Goal: Information Seeking & Learning: Check status

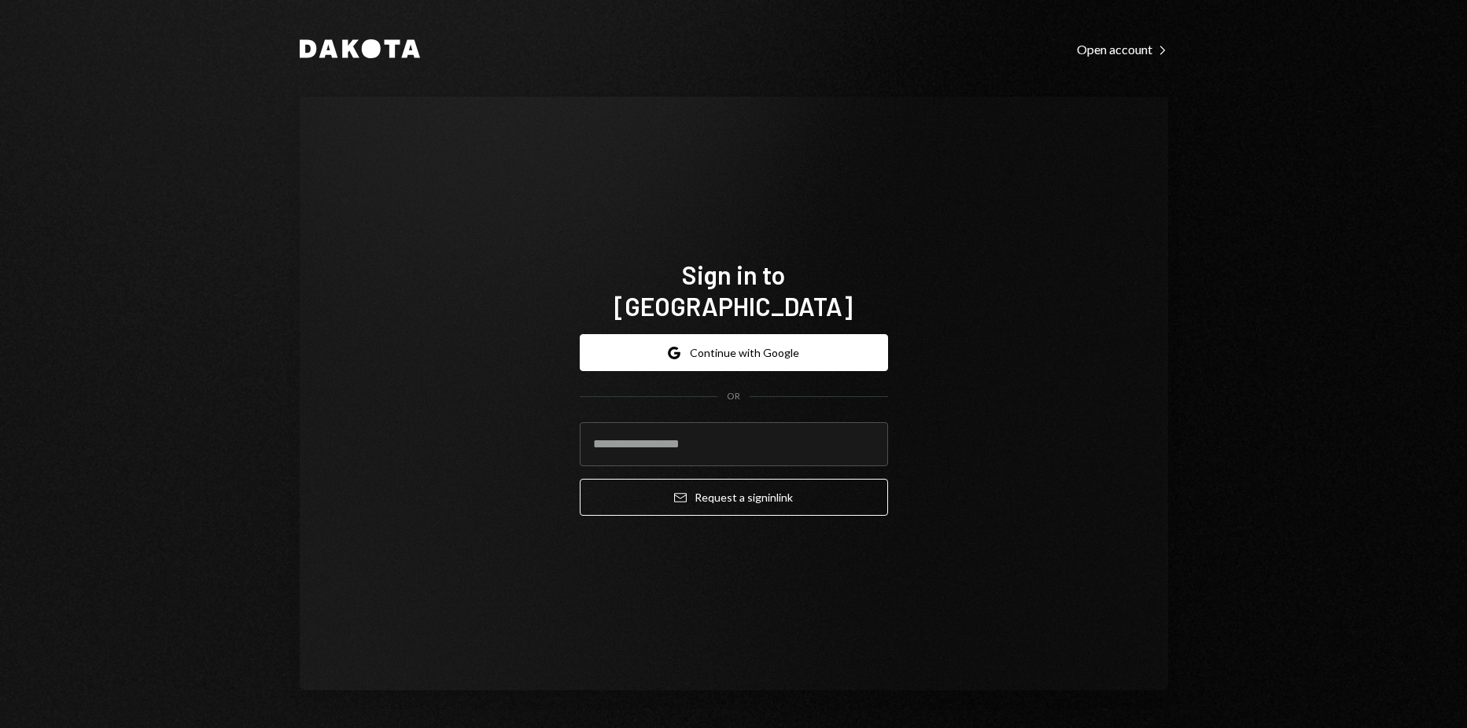
click at [943, 382] on div "Sign in to Dakota Google Continue with Google OR Email Request a sign in link" at bounding box center [734, 394] width 868 height 594
click at [702, 443] on input "email" at bounding box center [734, 444] width 308 height 44
type input "**********"
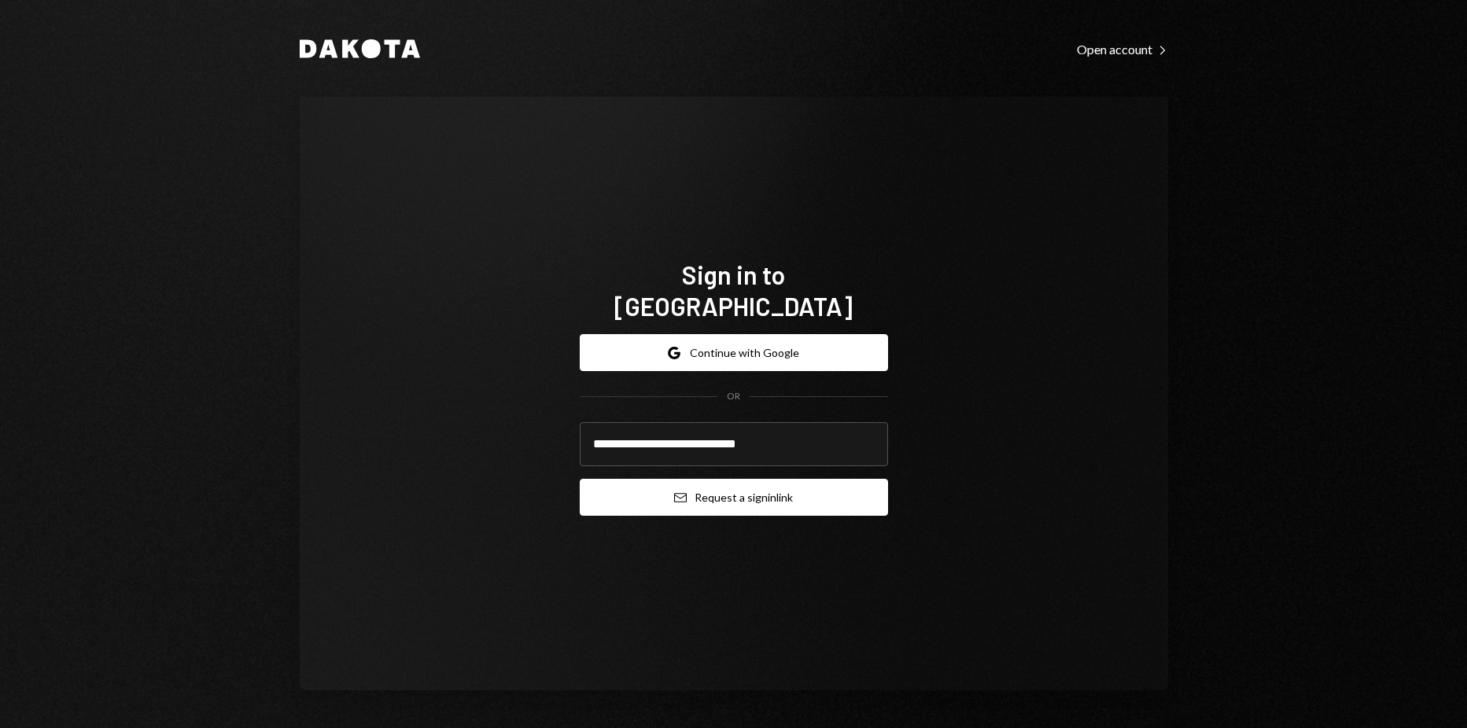
click at [728, 479] on button "Email Request a sign in link" at bounding box center [734, 497] width 308 height 37
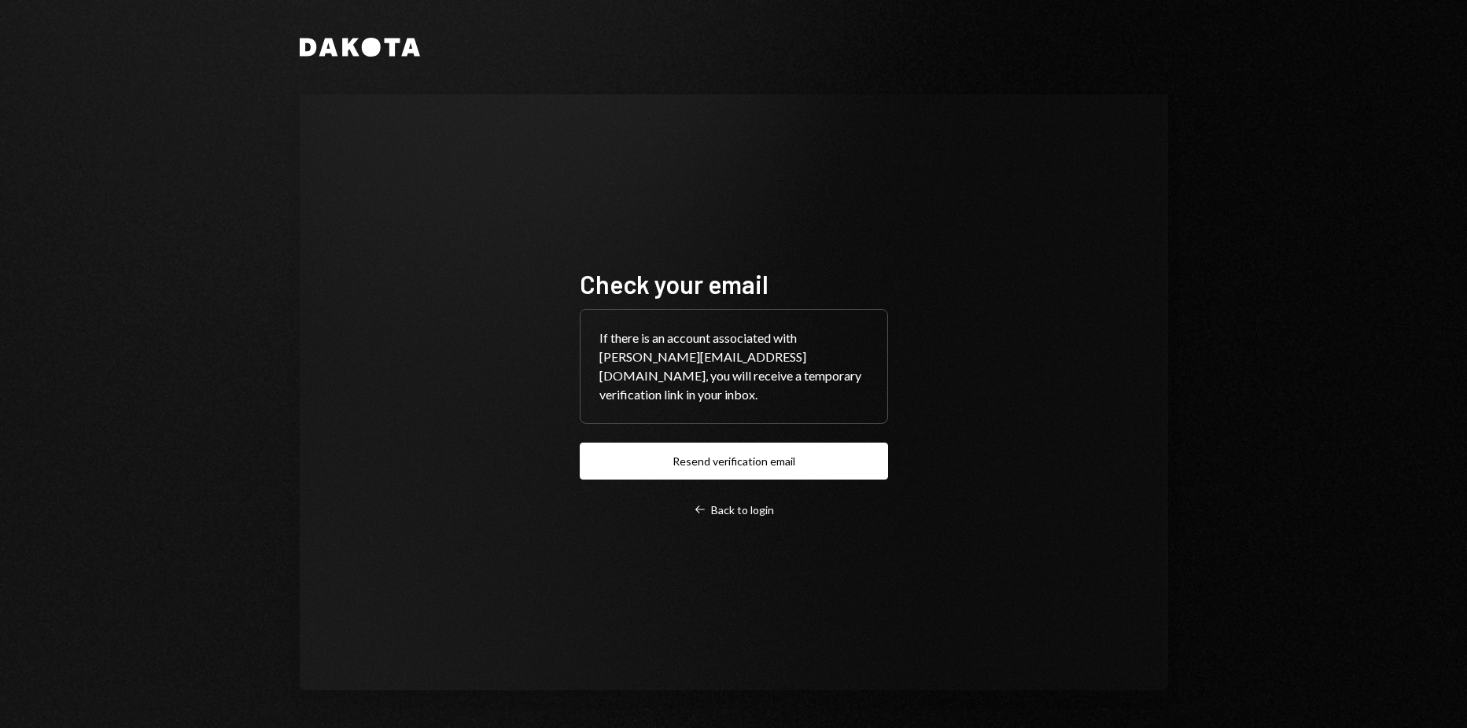
click at [1201, 368] on div "Dakota Check your email If there is an account associated with harrison@autonom…" at bounding box center [734, 364] width 944 height 728
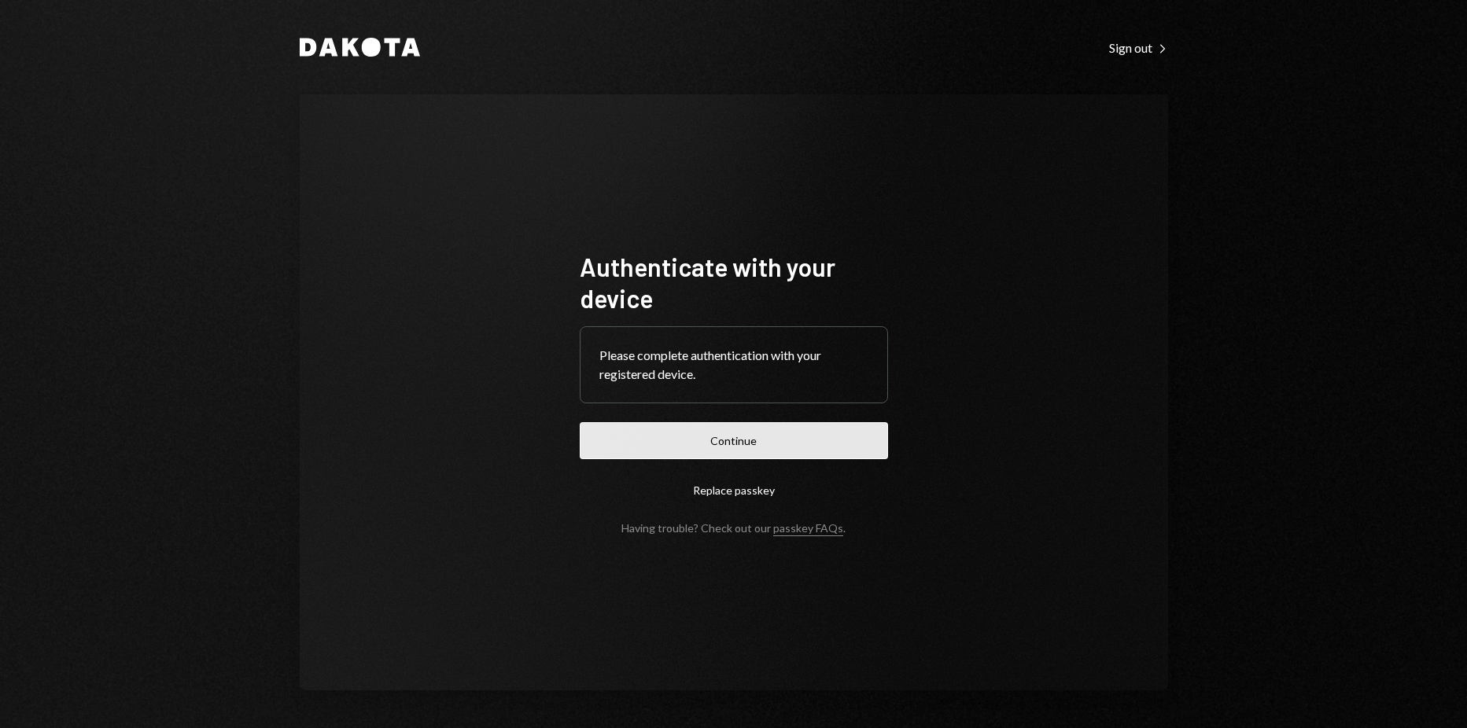
click at [817, 429] on button "Continue" at bounding box center [734, 440] width 308 height 37
click at [759, 441] on button "Continue" at bounding box center [734, 440] width 308 height 37
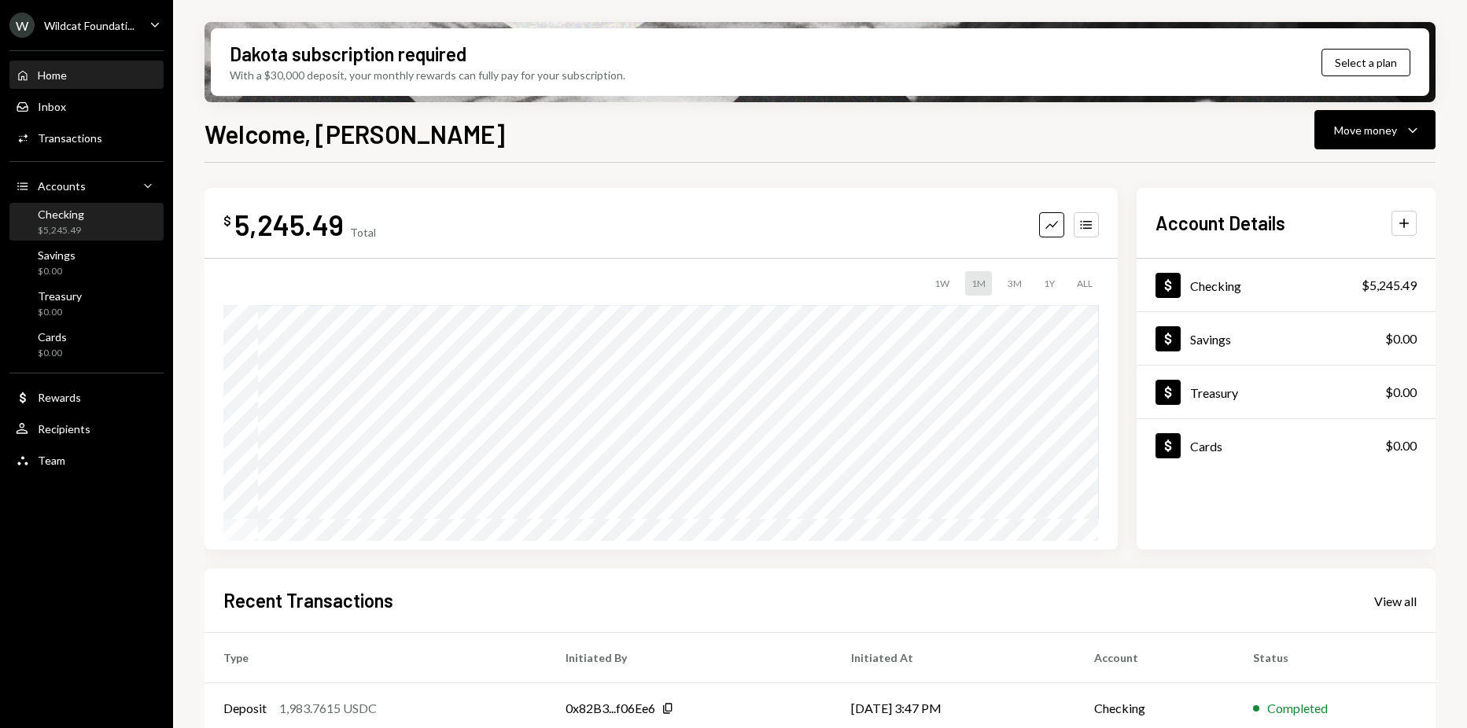
click at [101, 218] on div "Checking $5,245.49" at bounding box center [87, 223] width 142 height 30
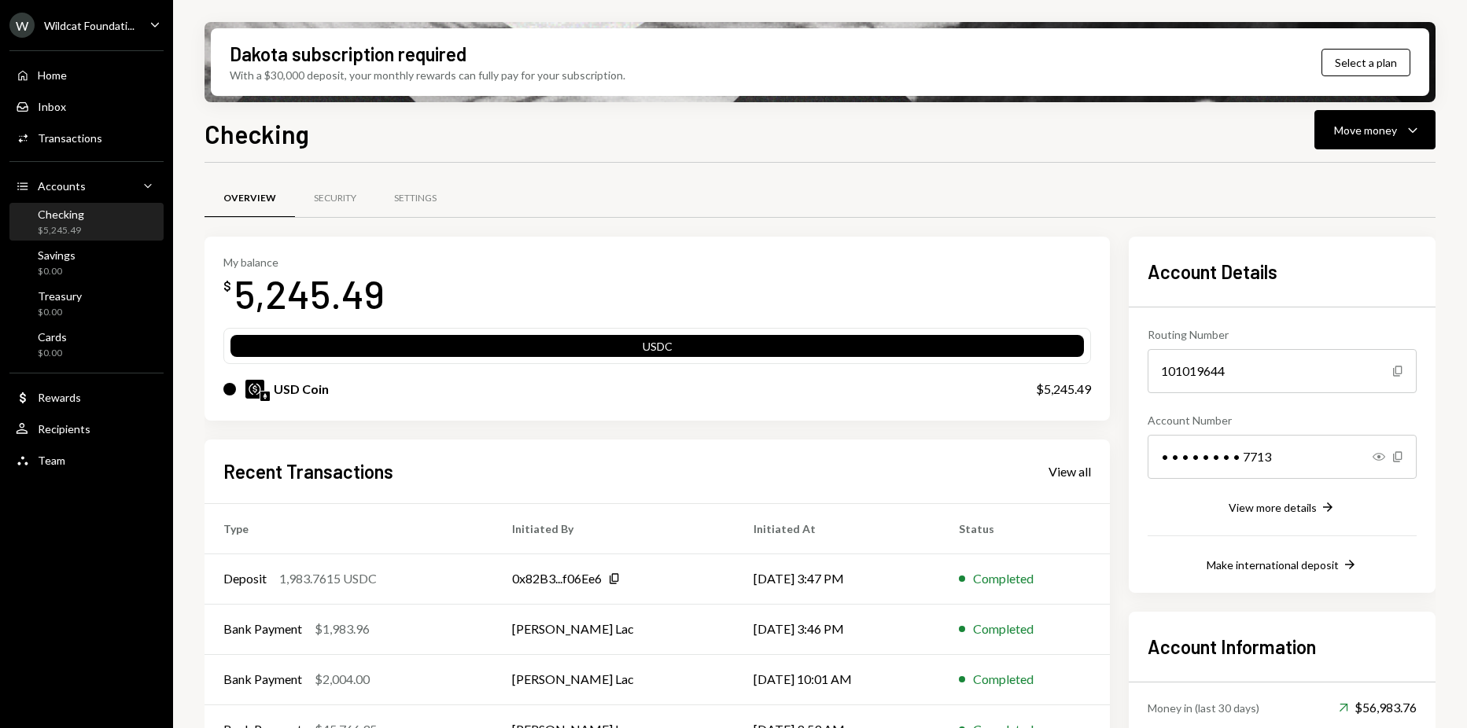
click at [110, 35] on div "W Wildcat Foundati..." at bounding box center [71, 25] width 125 height 25
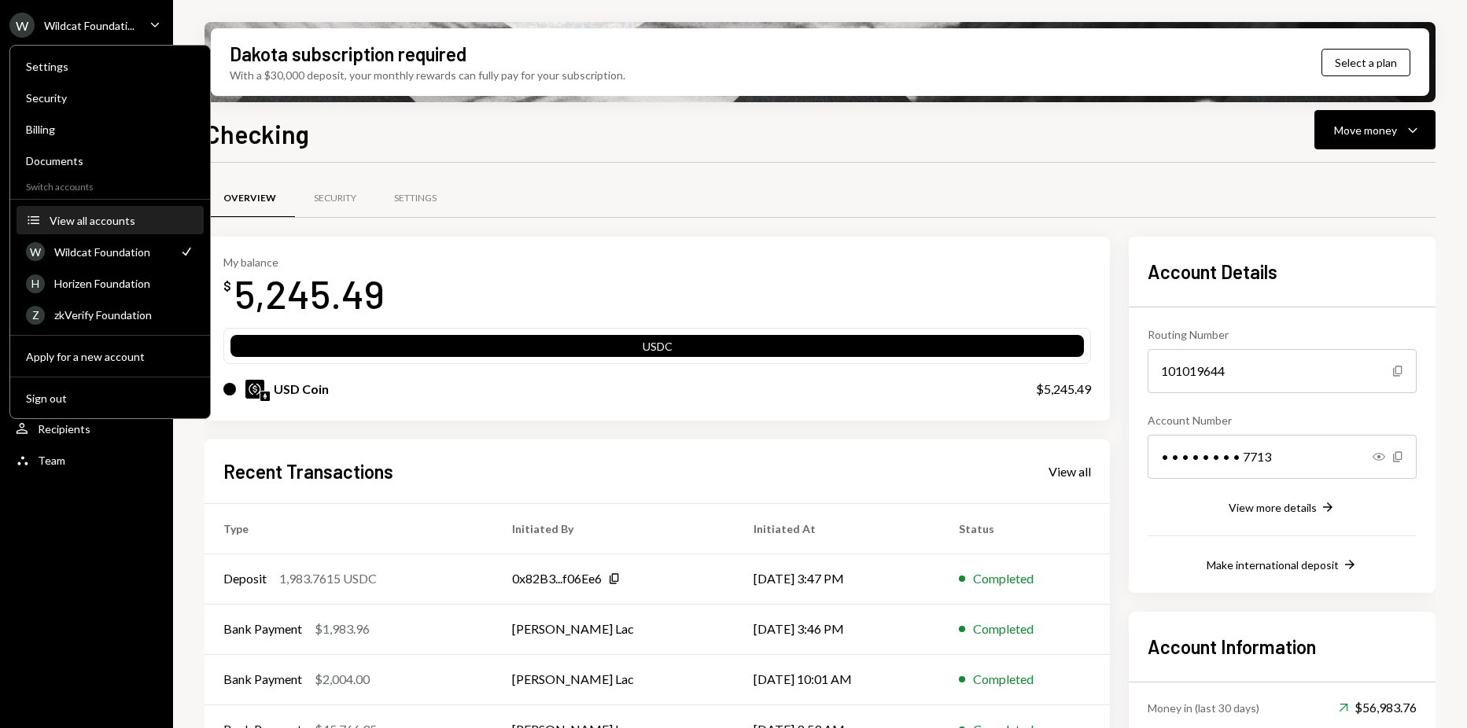
click at [108, 214] on div "View all accounts" at bounding box center [122, 220] width 145 height 13
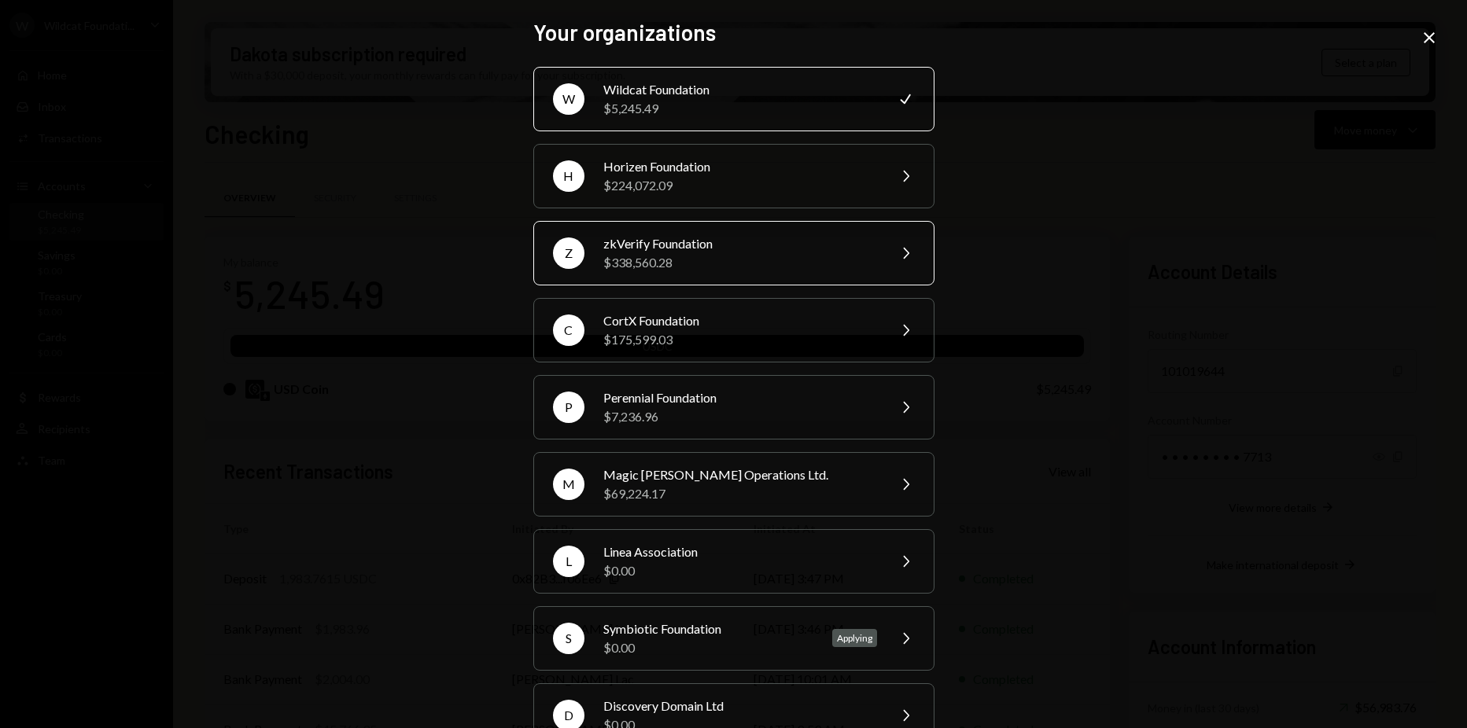
click at [726, 241] on div "zkVerify Foundation" at bounding box center [740, 243] width 274 height 19
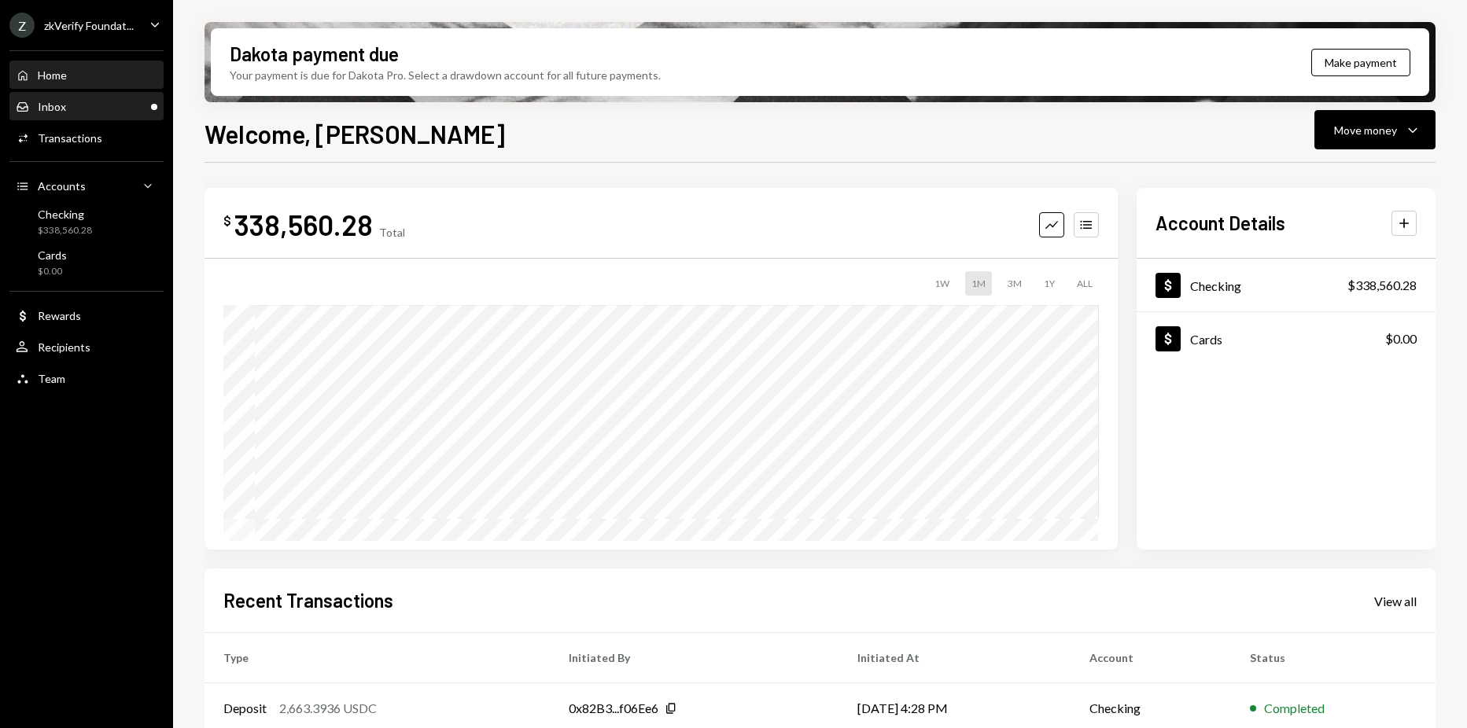
click at [94, 105] on div "Inbox Inbox" at bounding box center [87, 107] width 142 height 14
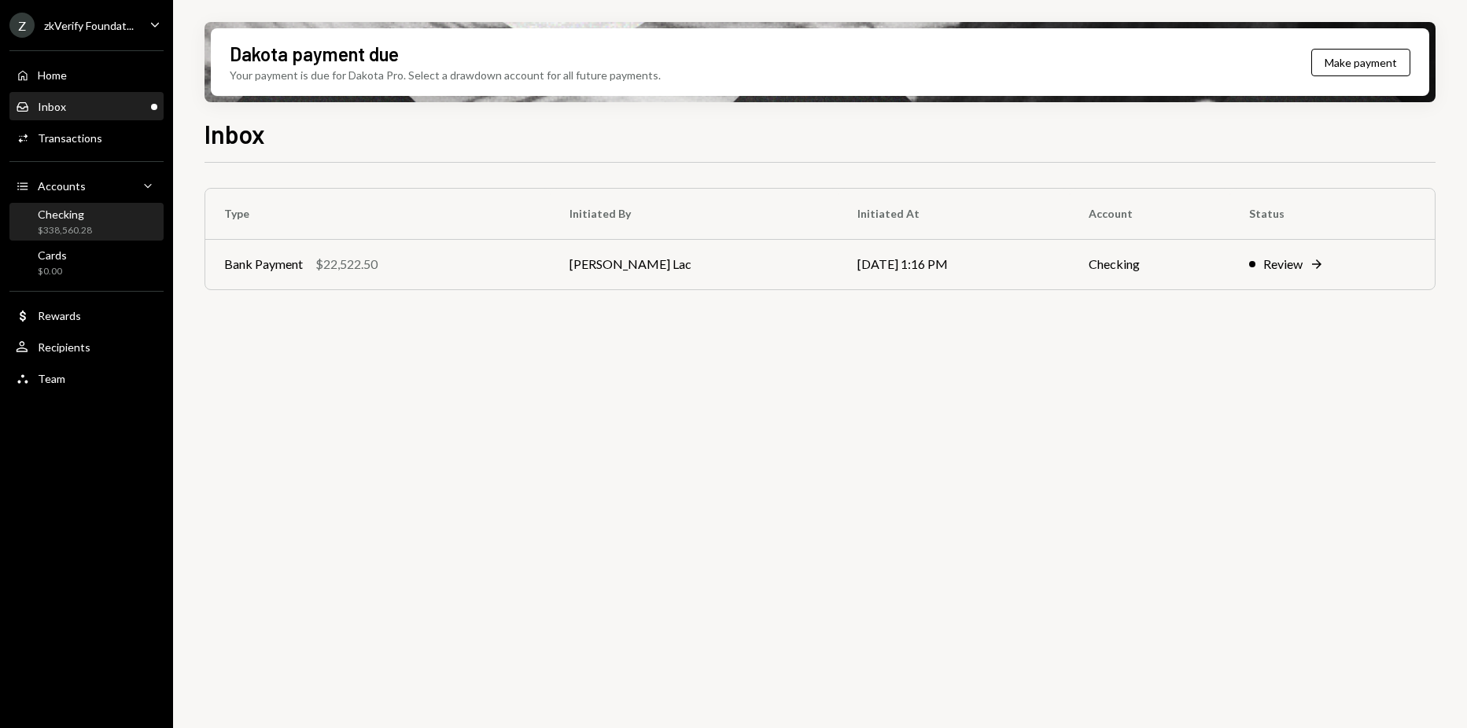
click at [117, 206] on div "Checking $338,560.28" at bounding box center [87, 222] width 142 height 36
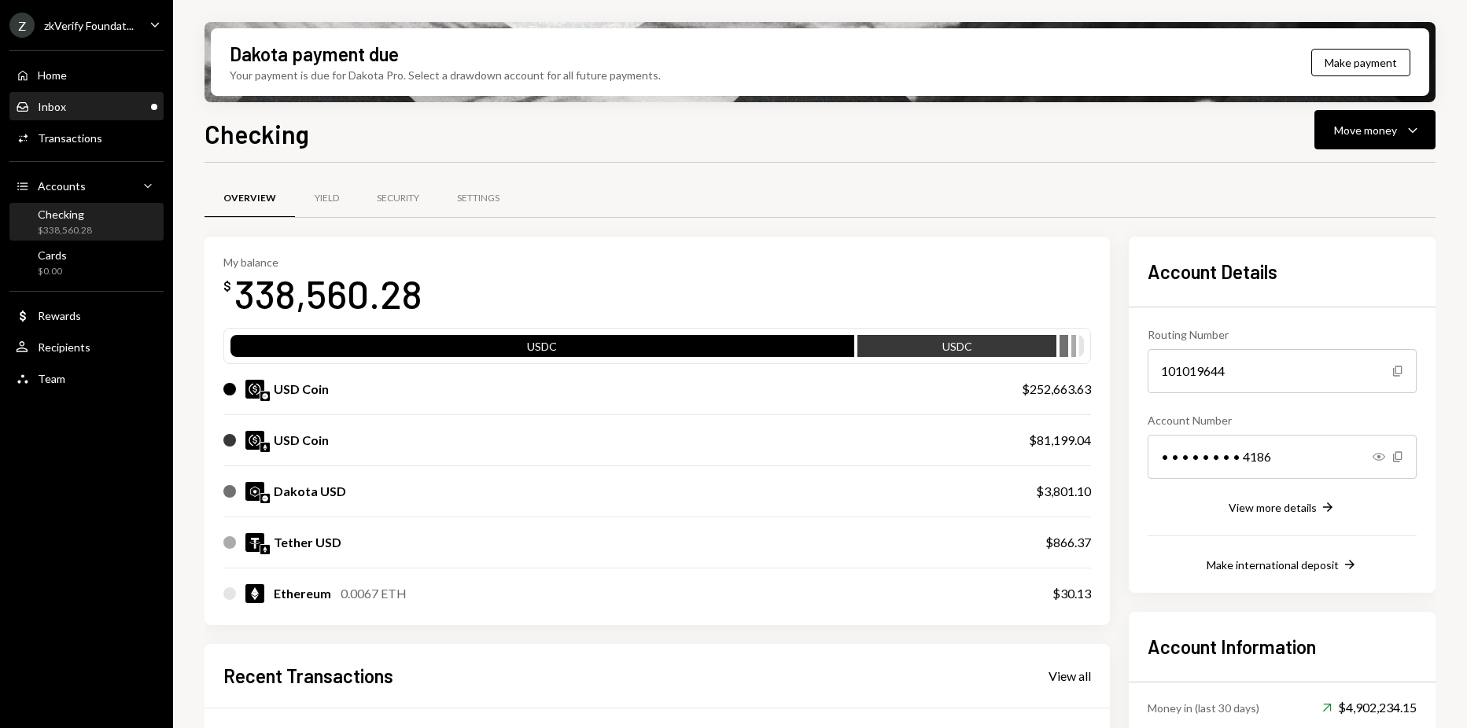
click at [50, 97] on div "Inbox Inbox" at bounding box center [87, 107] width 142 height 27
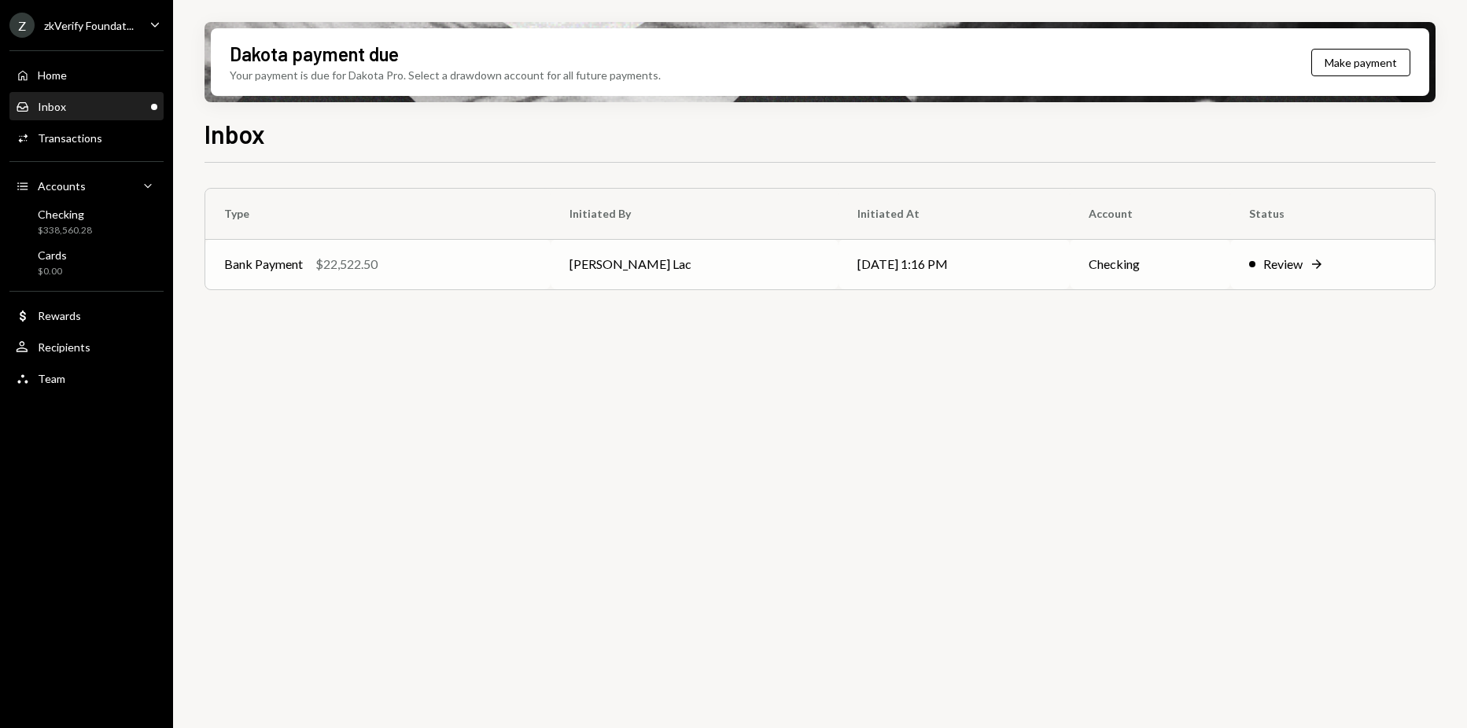
click at [507, 268] on div "Bank Payment $22,522.50" at bounding box center [377, 264] width 307 height 19
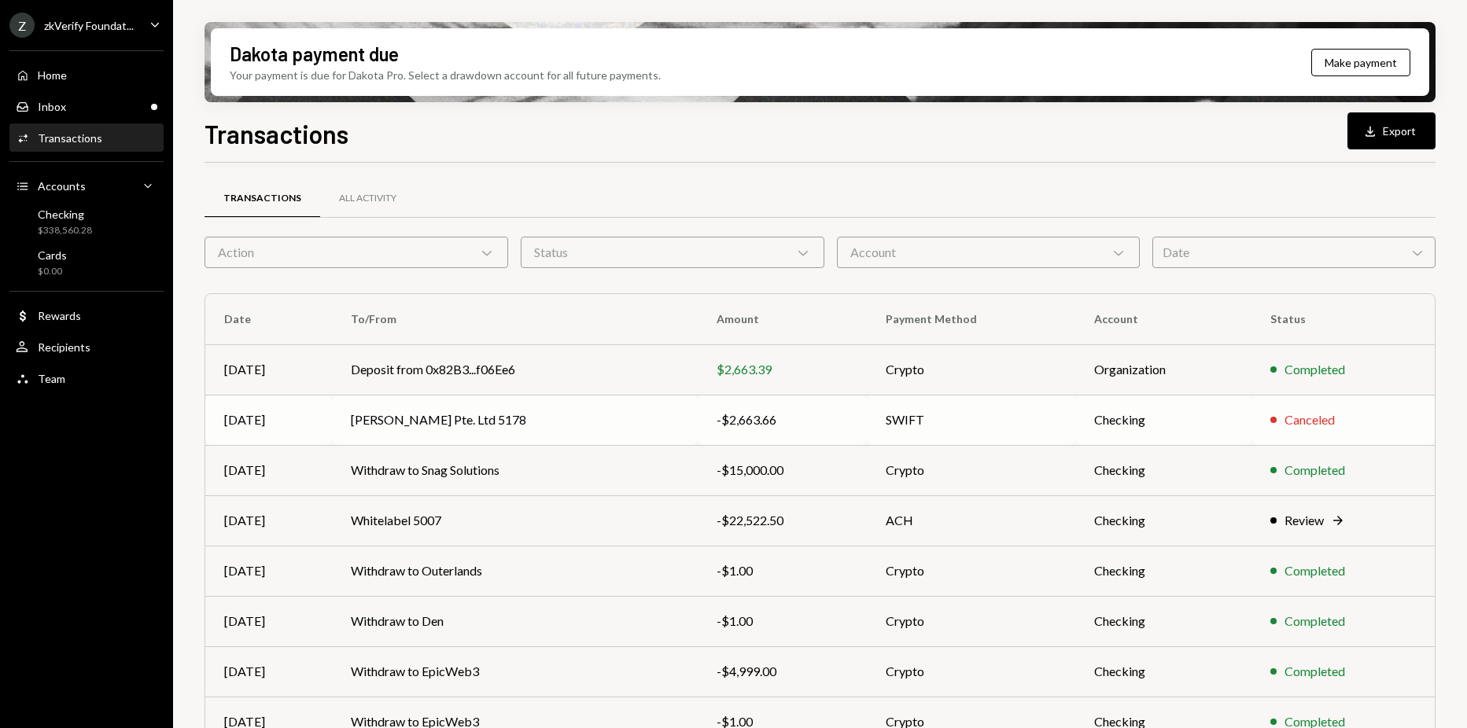
scroll to position [79, 0]
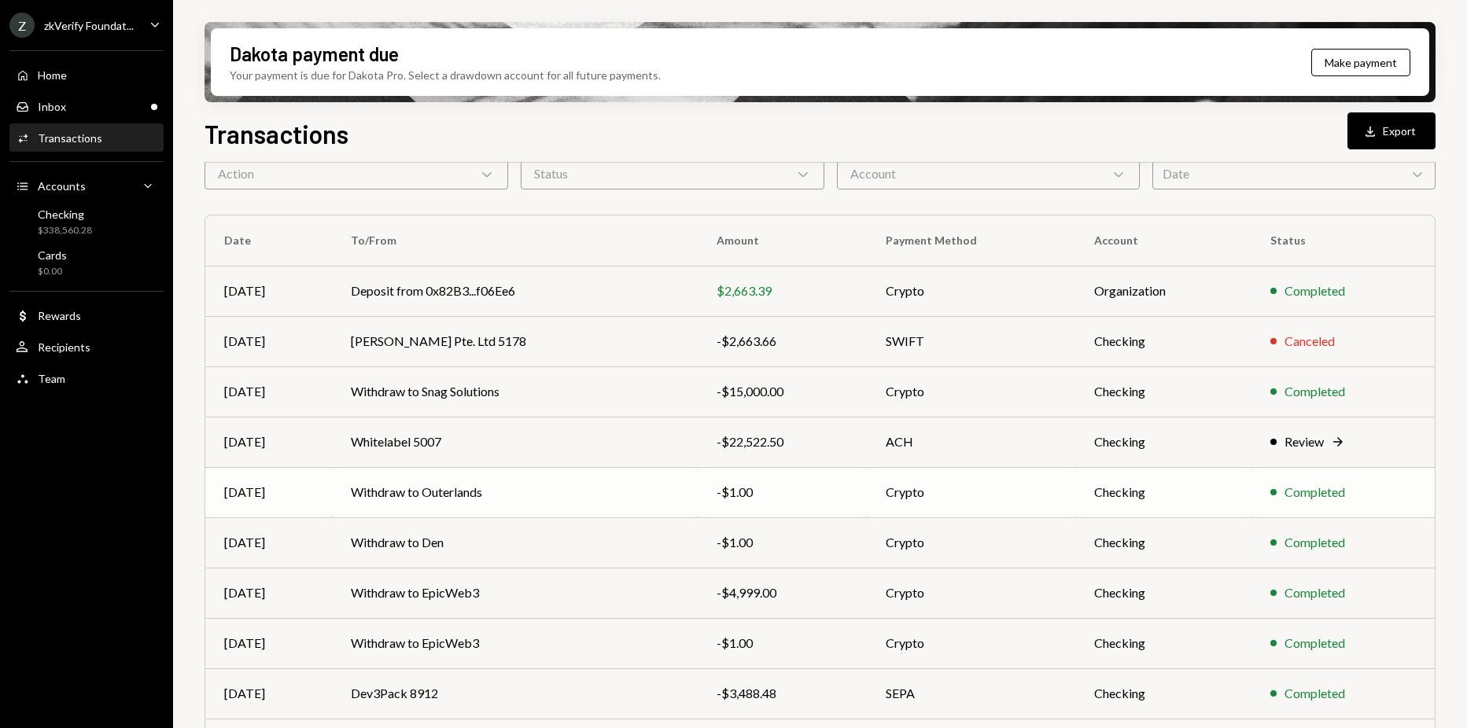
click at [518, 492] on td "Withdraw to Outerlands" at bounding box center [515, 492] width 366 height 50
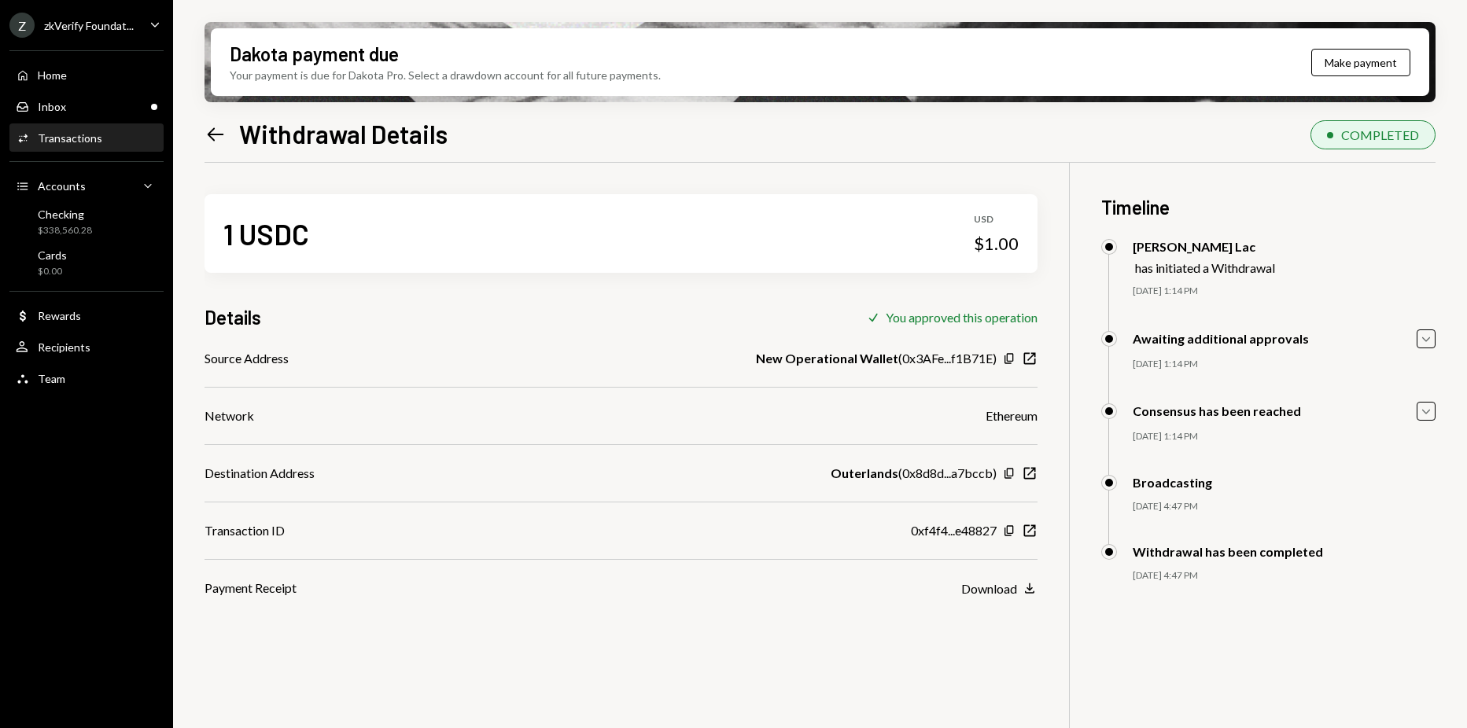
click at [952, 555] on div "Source Address New Operational Wallet ( 0x3AFe...f1B71E ) Copy New Window Netwo…" at bounding box center [620, 473] width 833 height 248
click at [1027, 534] on icon "New Window" at bounding box center [1029, 531] width 16 height 16
click at [205, 131] on icon "Left Arrow" at bounding box center [215, 134] width 22 height 22
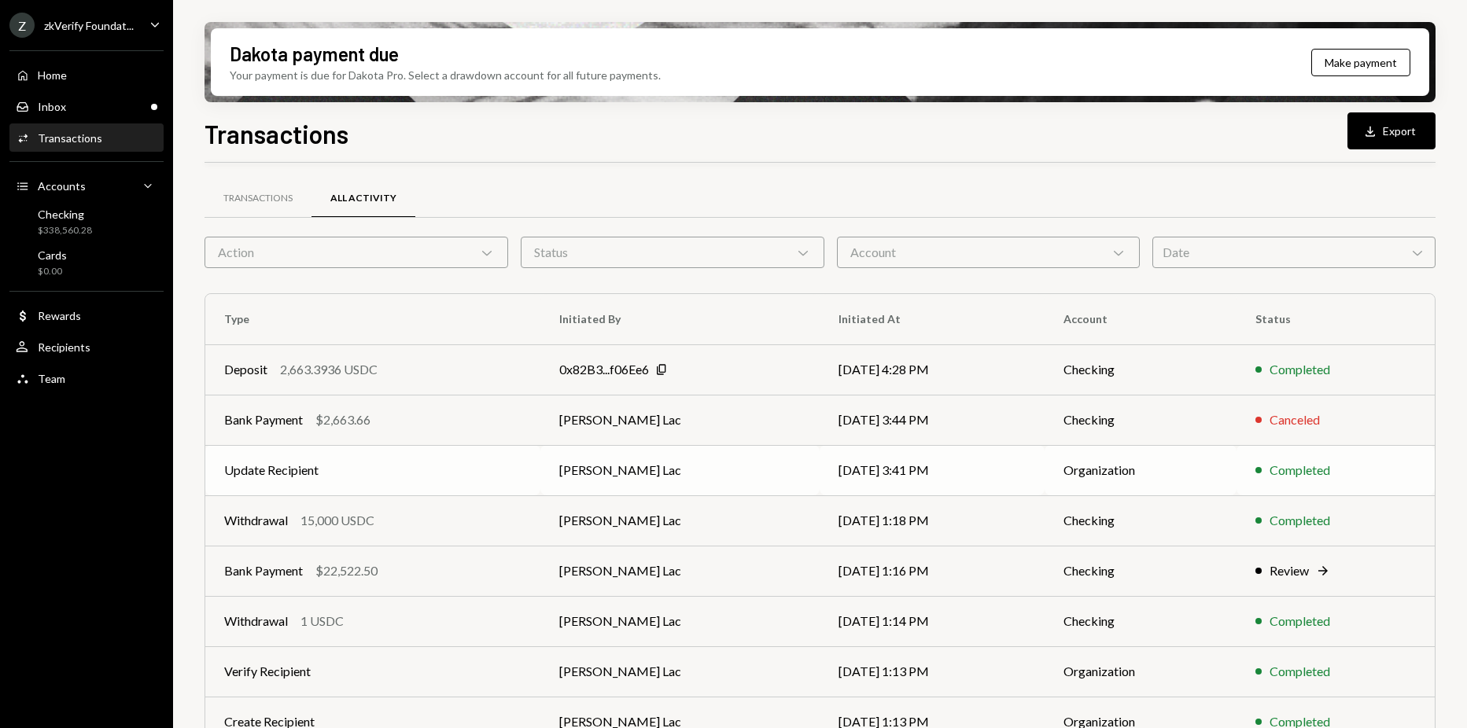
scroll to position [157, 0]
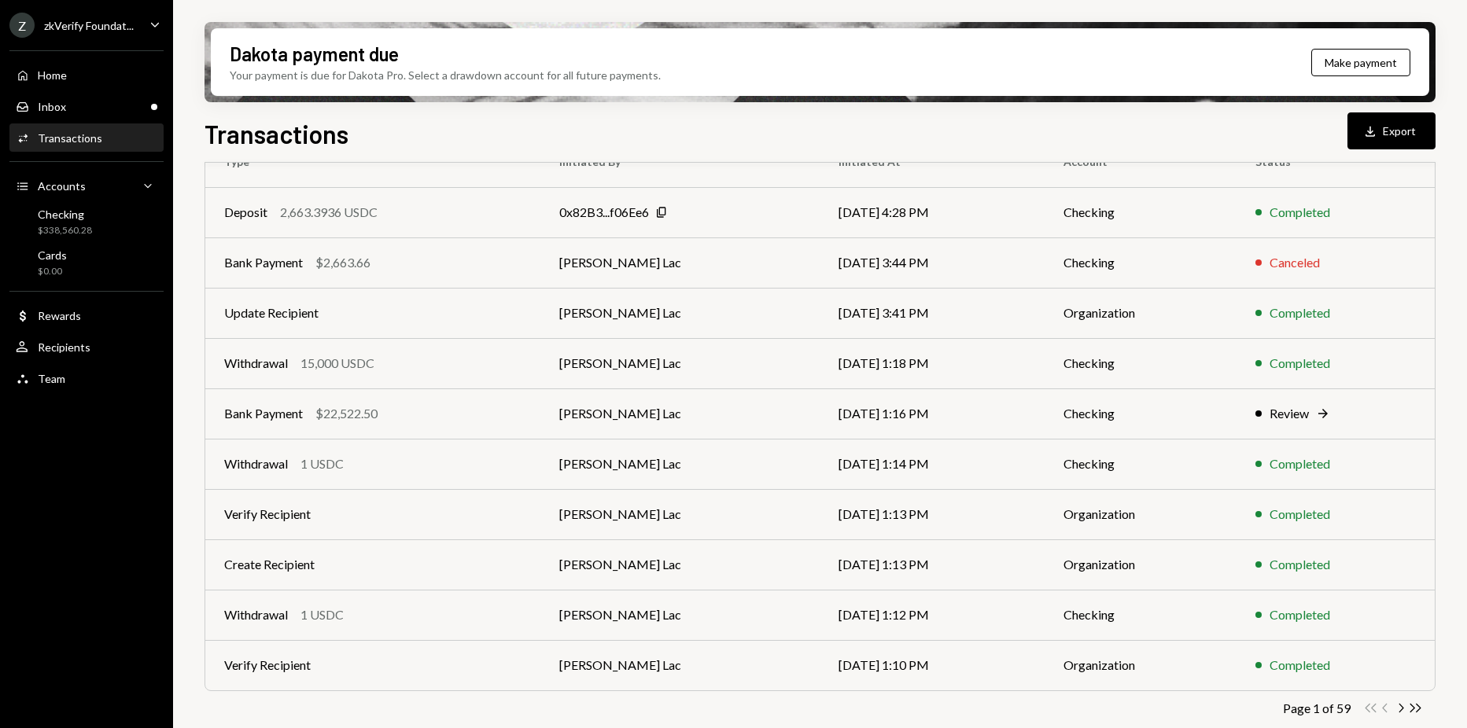
click at [88, 126] on div "Activities Transactions" at bounding box center [87, 138] width 142 height 27
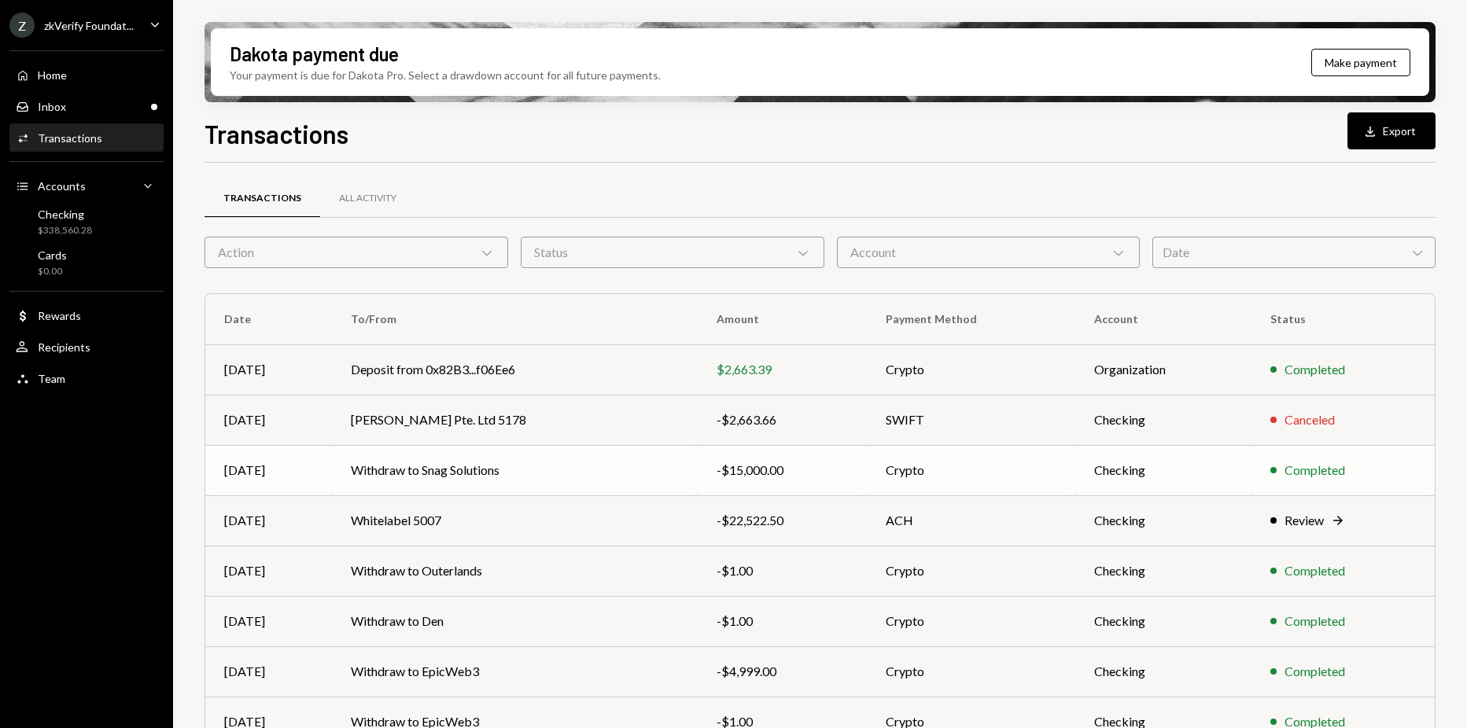
scroll to position [79, 0]
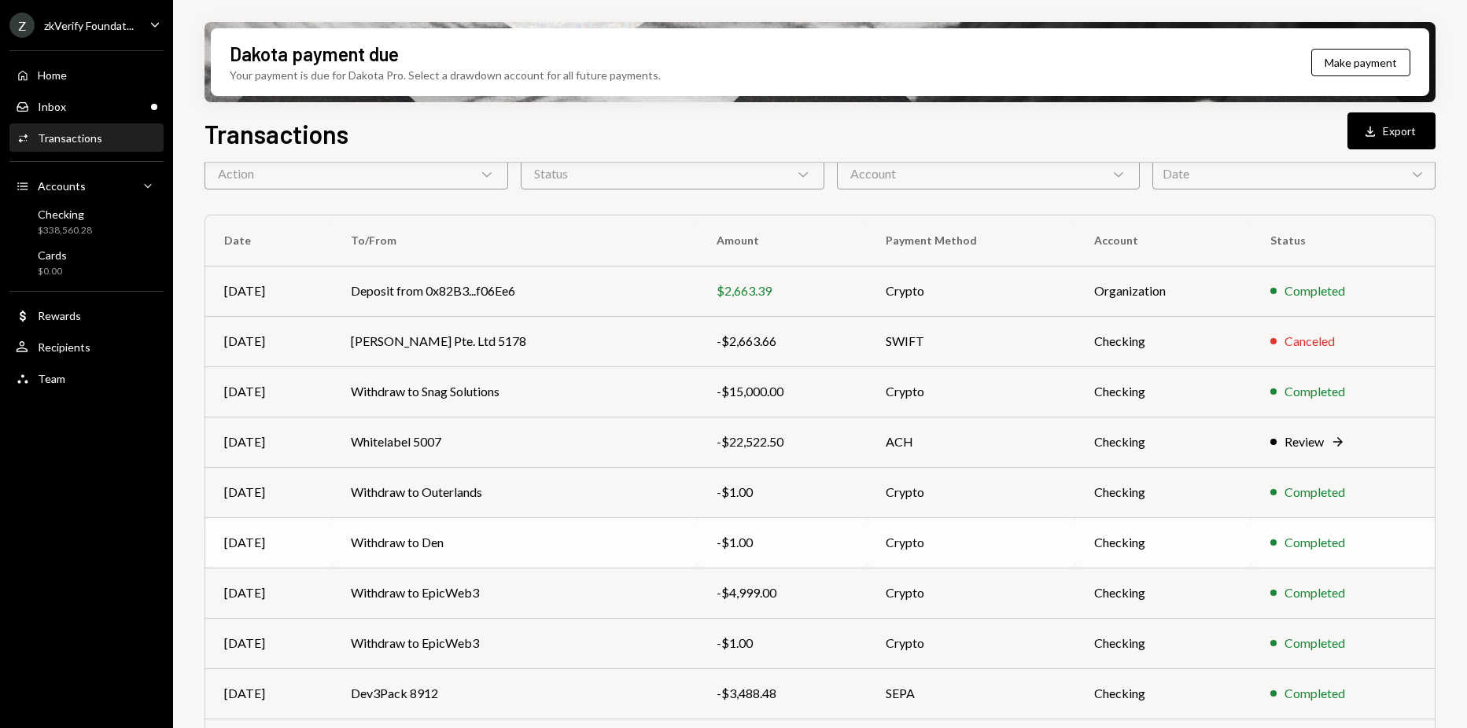
click at [479, 528] on td "Withdraw to Den" at bounding box center [515, 542] width 366 height 50
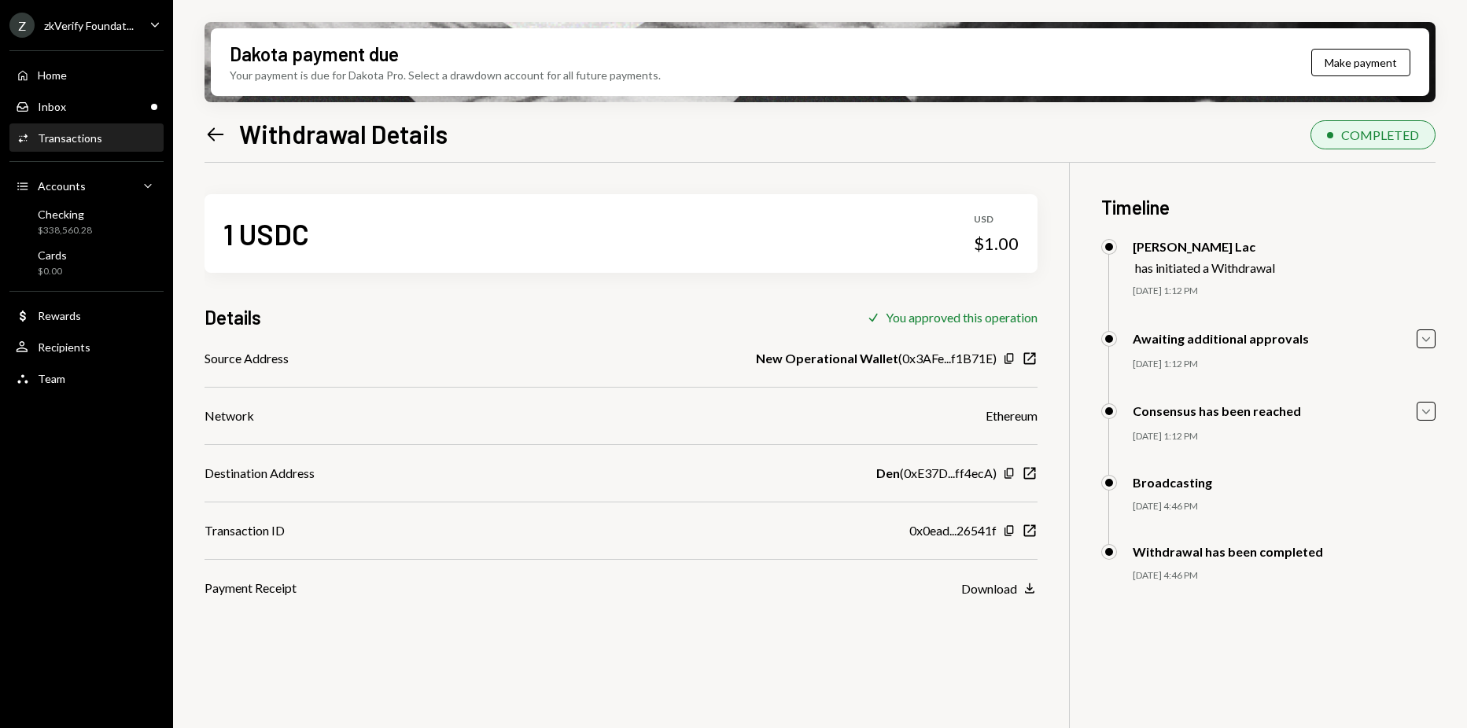
drag, startPoint x: 826, startPoint y: 516, endPoint x: 859, endPoint y: 518, distance: 33.1
click at [827, 516] on div "Source Address New Operational Wallet ( 0x3AFe...f1B71E ) Copy New Window Netwo…" at bounding box center [620, 473] width 833 height 248
click at [1022, 535] on icon "New Window" at bounding box center [1029, 531] width 16 height 16
click at [203, 137] on div "Dakota payment due Your payment is due for Dakota Pro. Select a drawdown accoun…" at bounding box center [820, 364] width 1294 height 728
click at [212, 138] on icon at bounding box center [216, 133] width 17 height 13
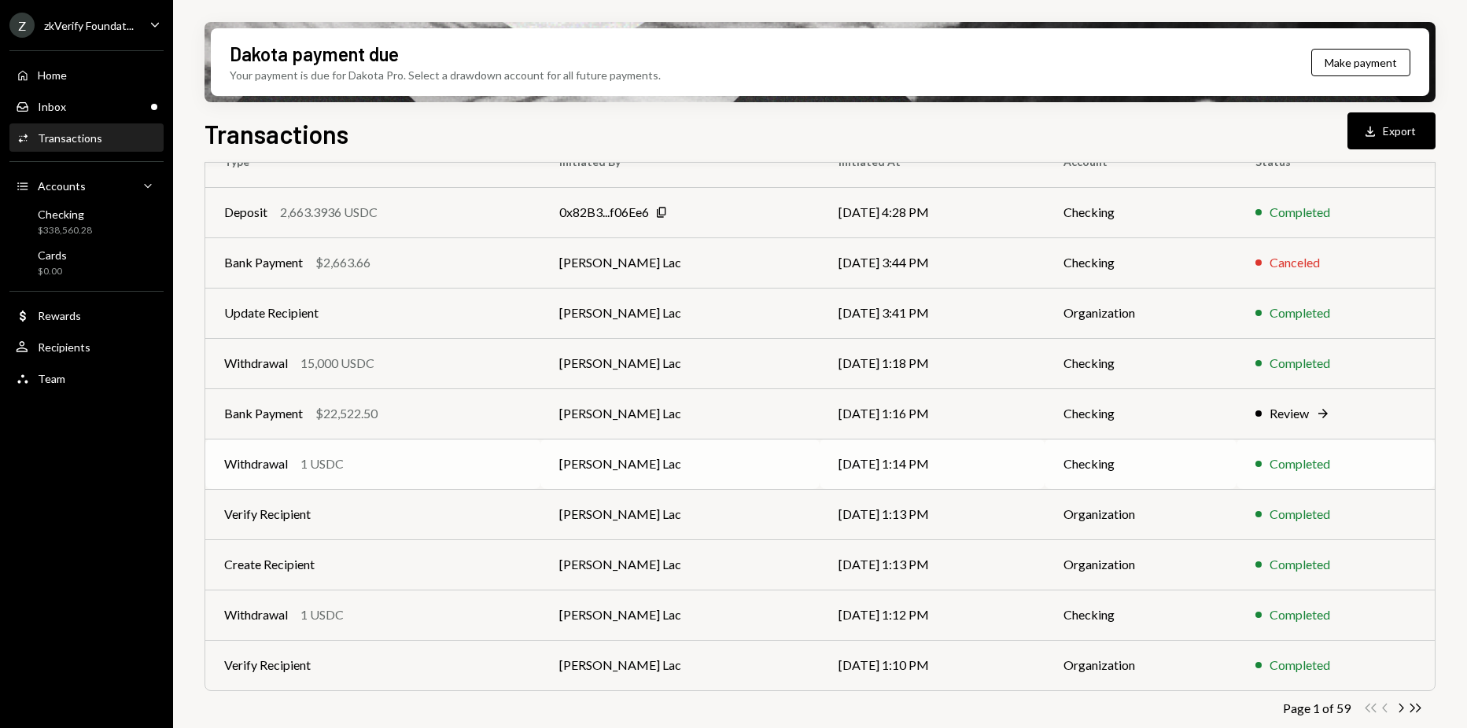
scroll to position [167, 0]
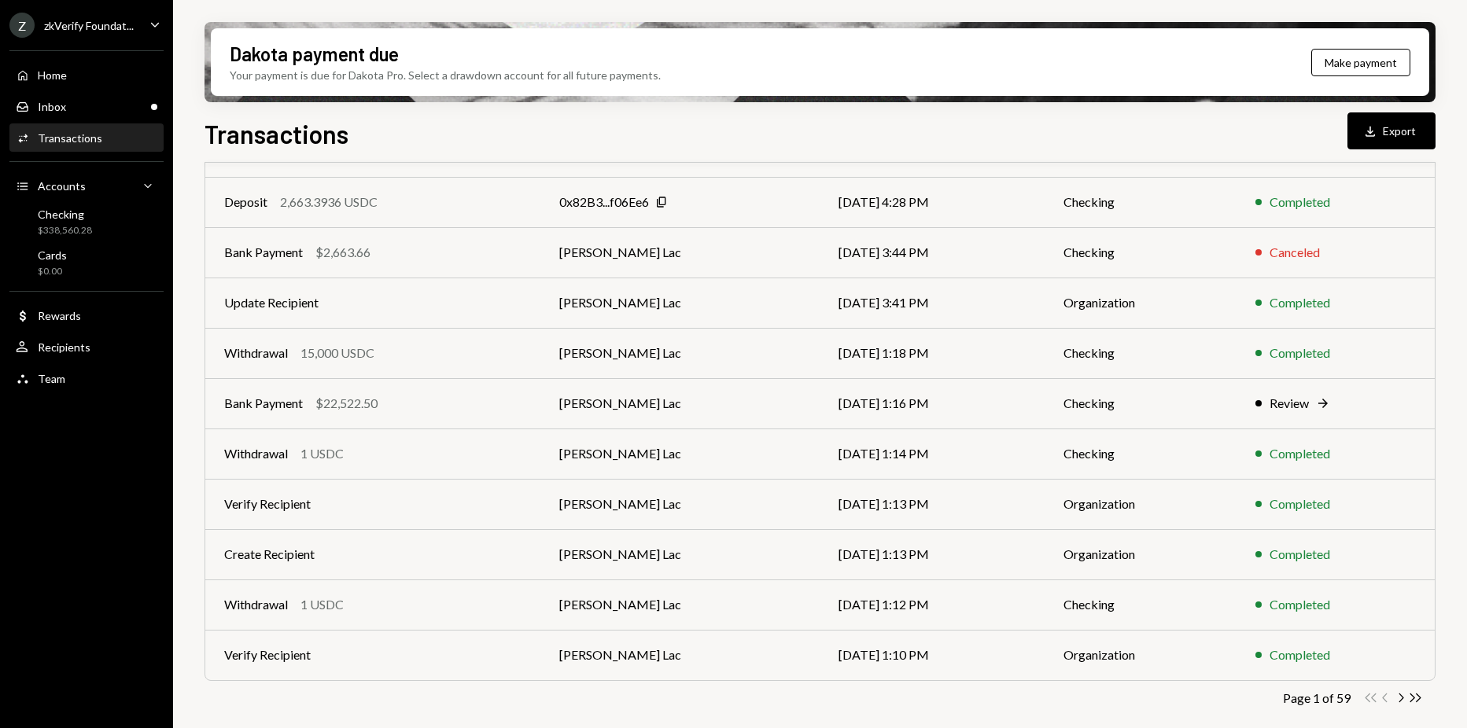
click at [103, 145] on div "Activities Transactions" at bounding box center [87, 138] width 142 height 14
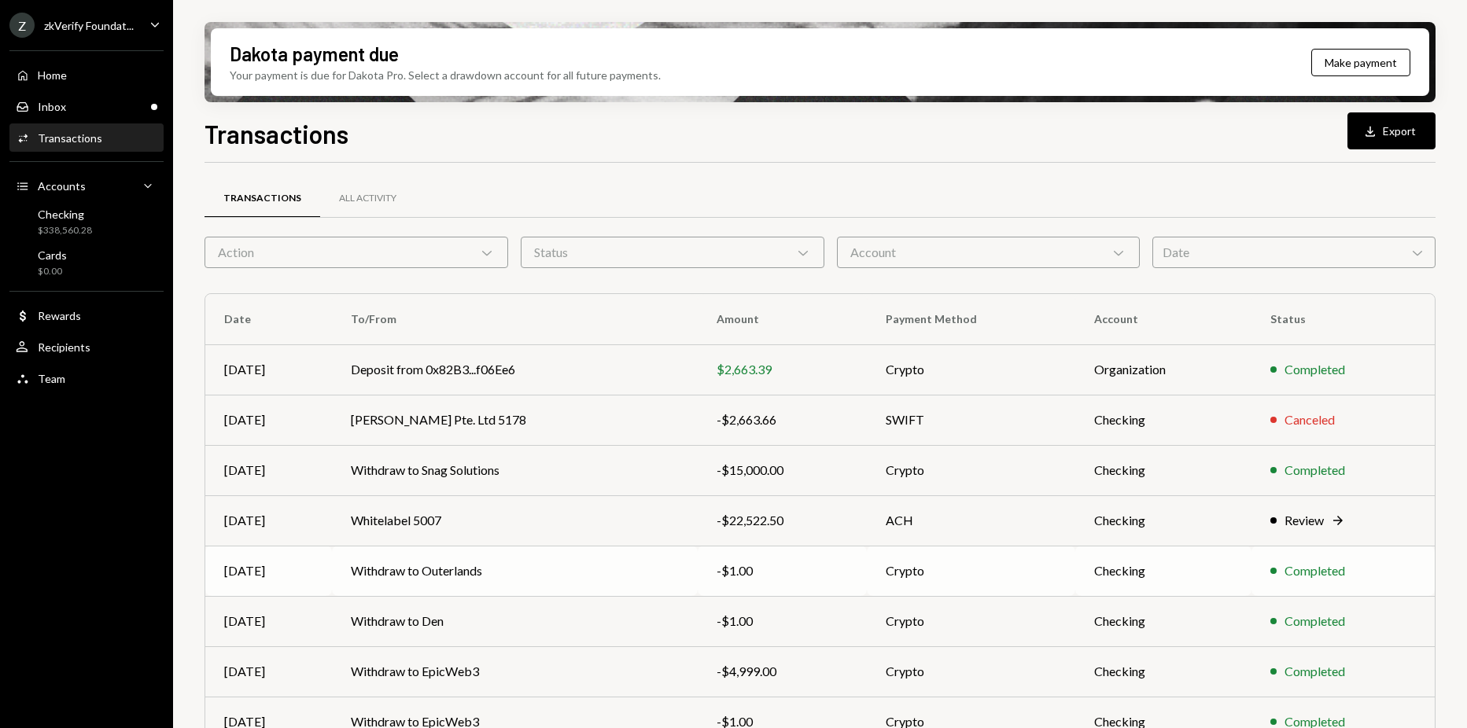
click at [560, 554] on td "Withdraw to Outerlands" at bounding box center [515, 571] width 366 height 50
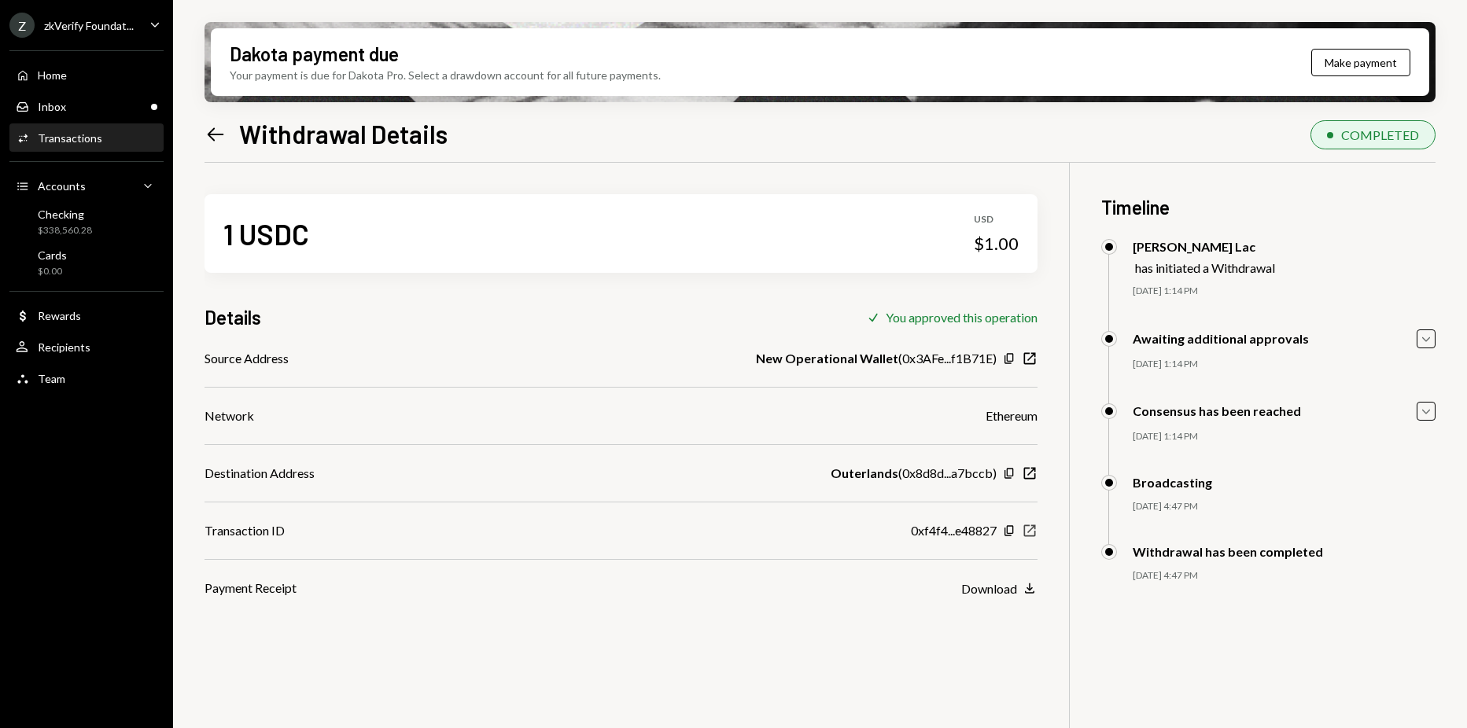
click at [1030, 530] on icon "button" at bounding box center [1030, 531] width 12 height 12
click at [1043, 194] on div "1 USDC USD $1.00 Details Check You approved this operation Source Address New O…" at bounding box center [819, 527] width 1231 height 728
click at [390, 191] on div "1 USDC USD $1.00 Details Check You approved this operation Source Address New O…" at bounding box center [620, 380] width 833 height 435
